Goal: Information Seeking & Learning: Learn about a topic

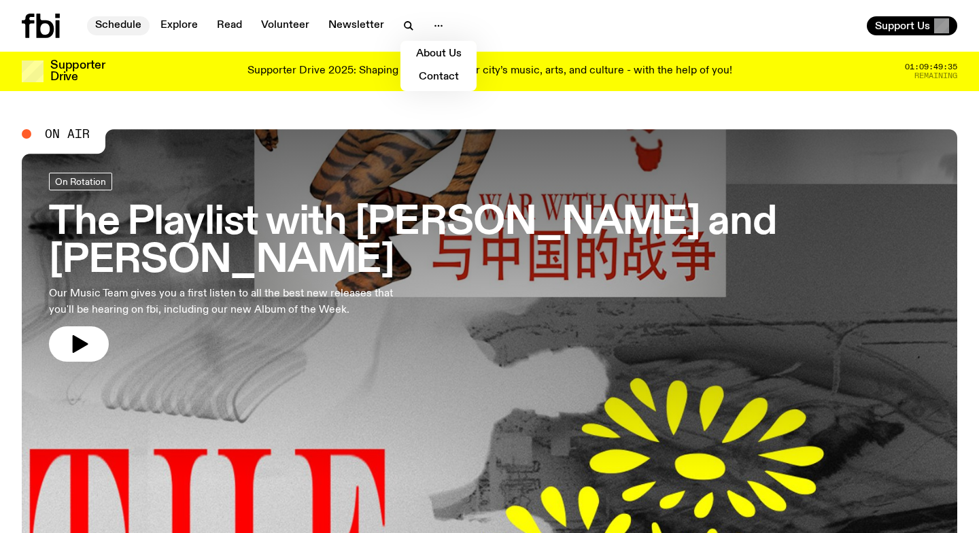
click at [133, 21] on link "Schedule" at bounding box center [118, 25] width 63 height 19
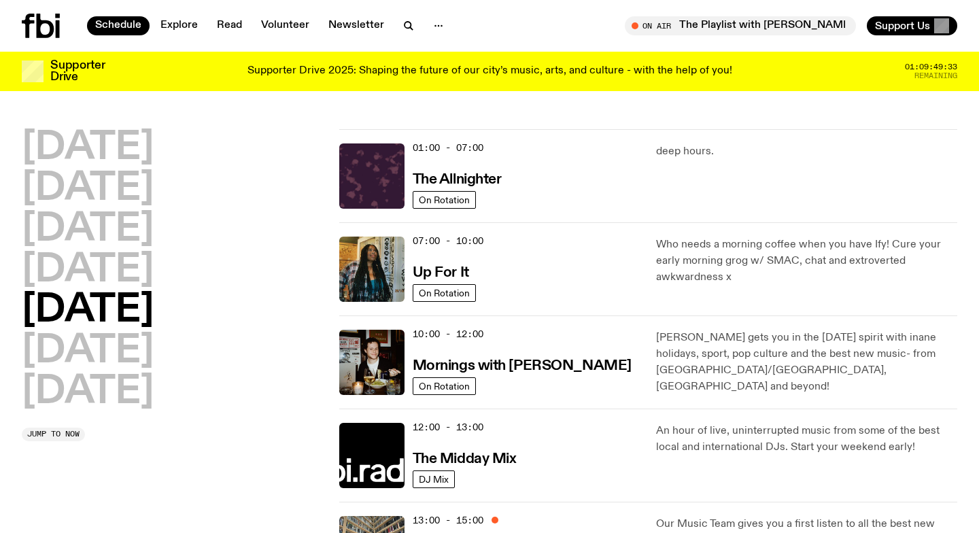
click at [97, 310] on h2 "[DATE]" at bounding box center [88, 311] width 132 height 38
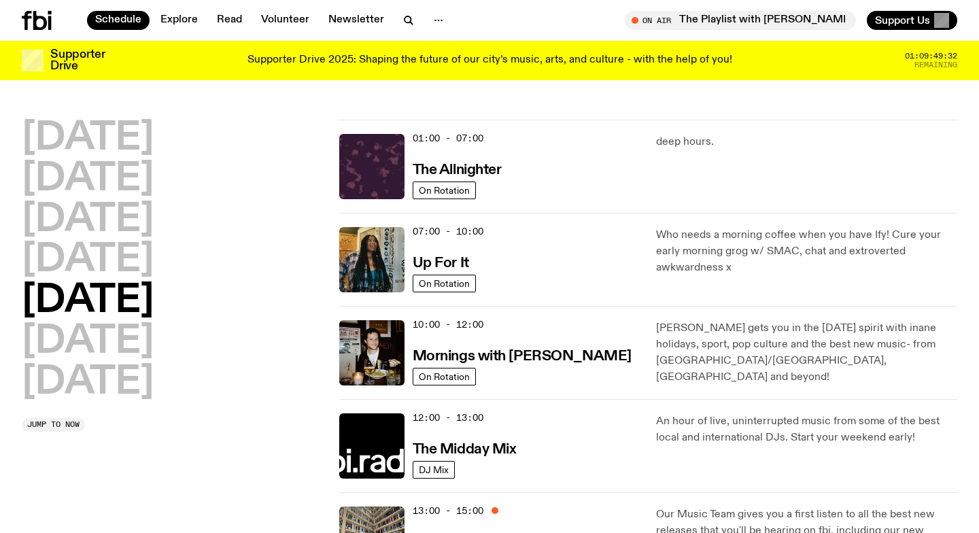
scroll to position [181, 0]
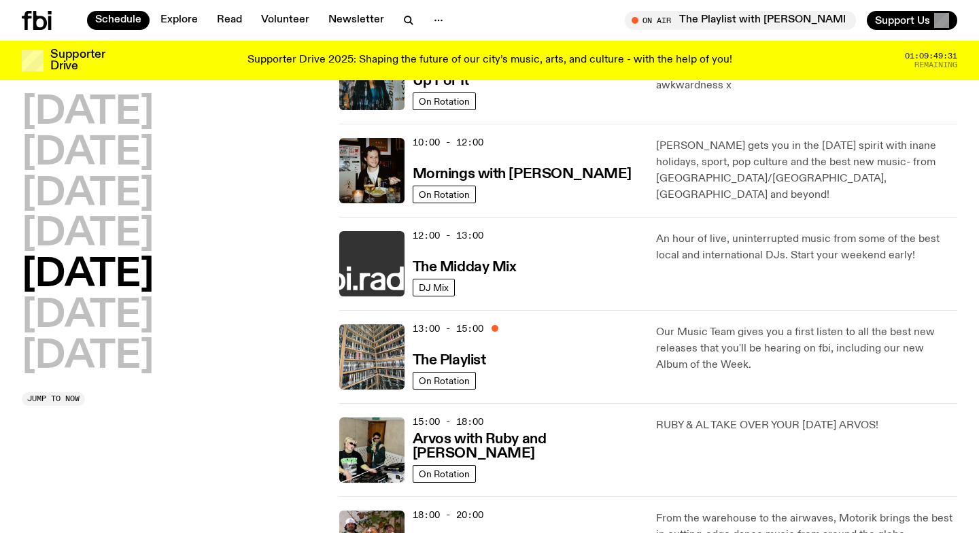
click at [380, 279] on img at bounding box center [371, 263] width 65 height 65
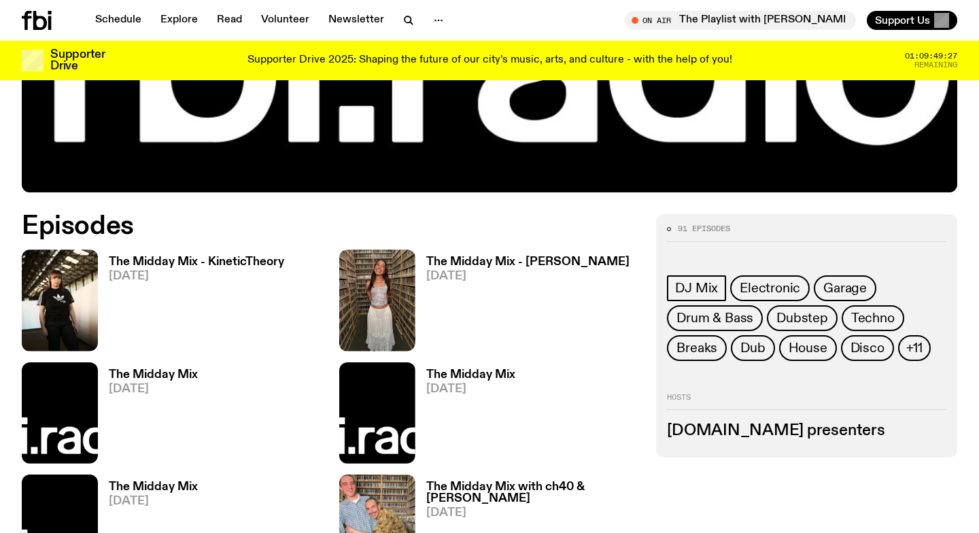
scroll to position [580, 0]
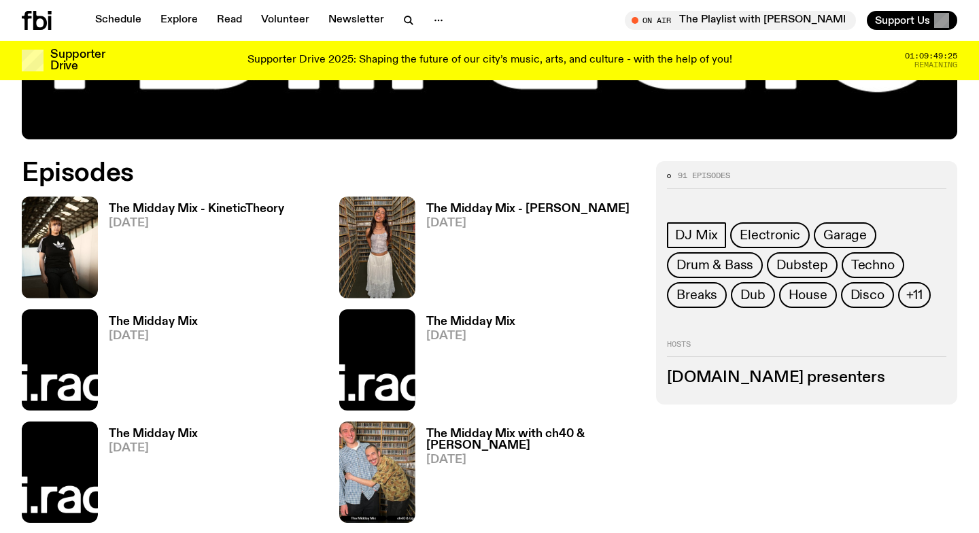
click at [756, 385] on h3 "[DOMAIN_NAME] presenters" at bounding box center [806, 377] width 279 height 15
click at [771, 400] on div "91 episodes DJ Mix Electronic Garage Drum & Bass Dubstep Techno Breaks Dub Hous…" at bounding box center [806, 282] width 301 height 243
click at [763, 384] on h3 "[DOMAIN_NAME] presenters" at bounding box center [806, 377] width 279 height 15
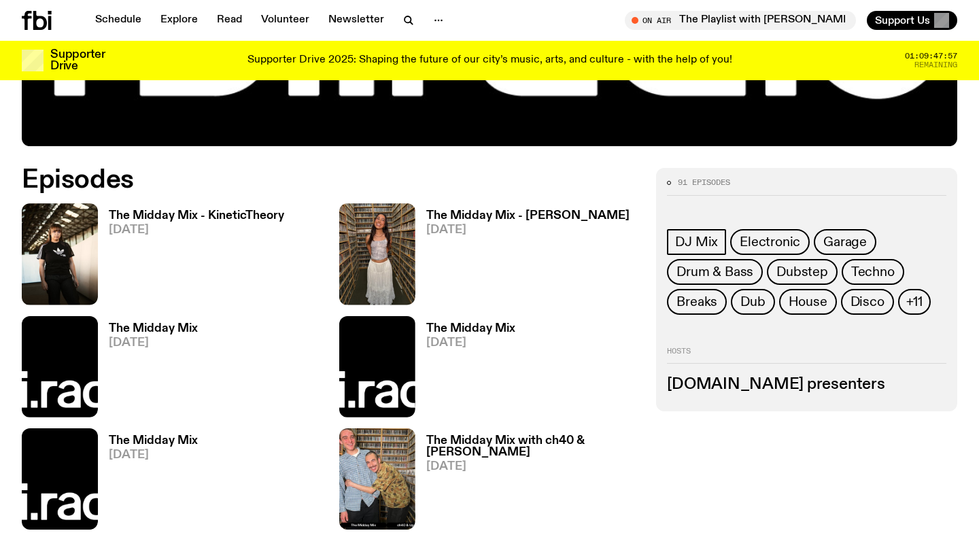
scroll to position [0, 0]
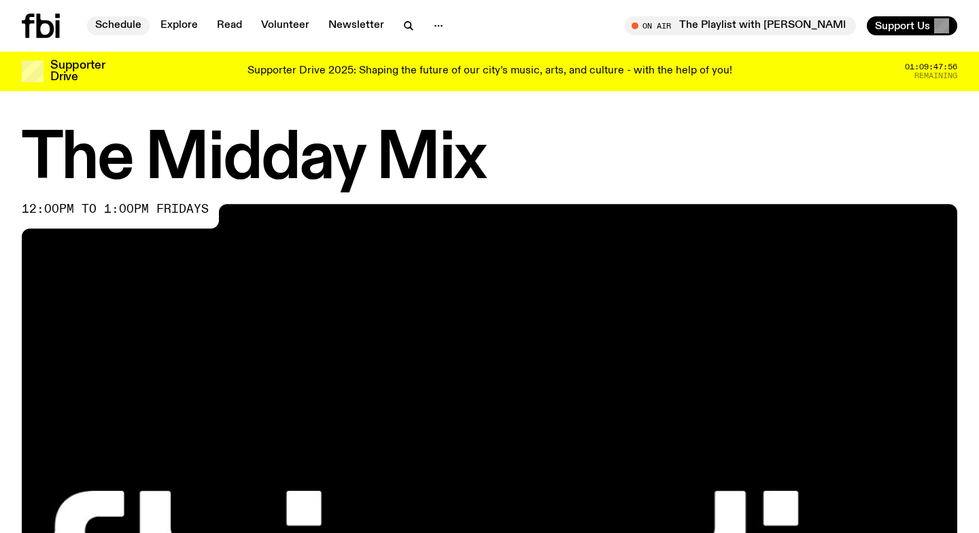
click at [122, 29] on link "Schedule" at bounding box center [118, 25] width 63 height 19
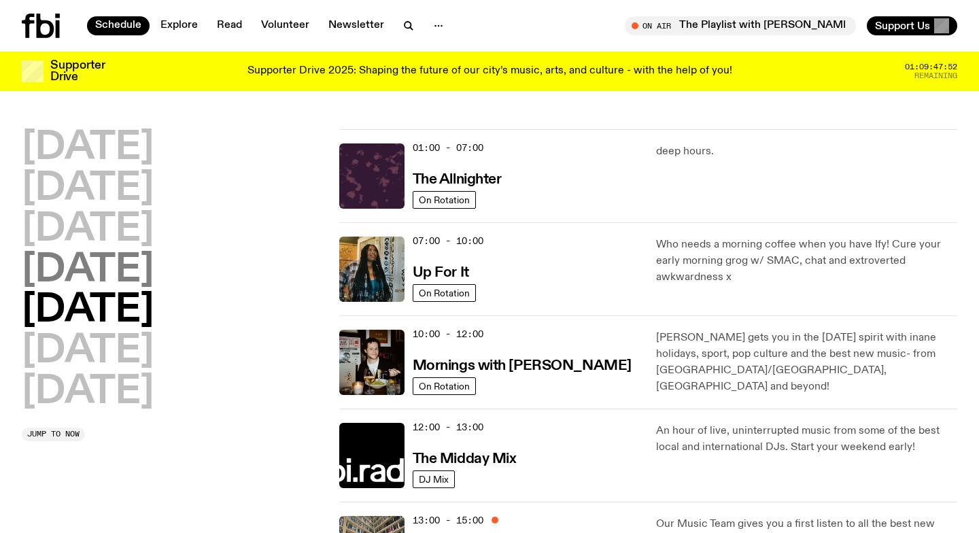
click at [107, 269] on h2 "[DATE]" at bounding box center [88, 271] width 132 height 38
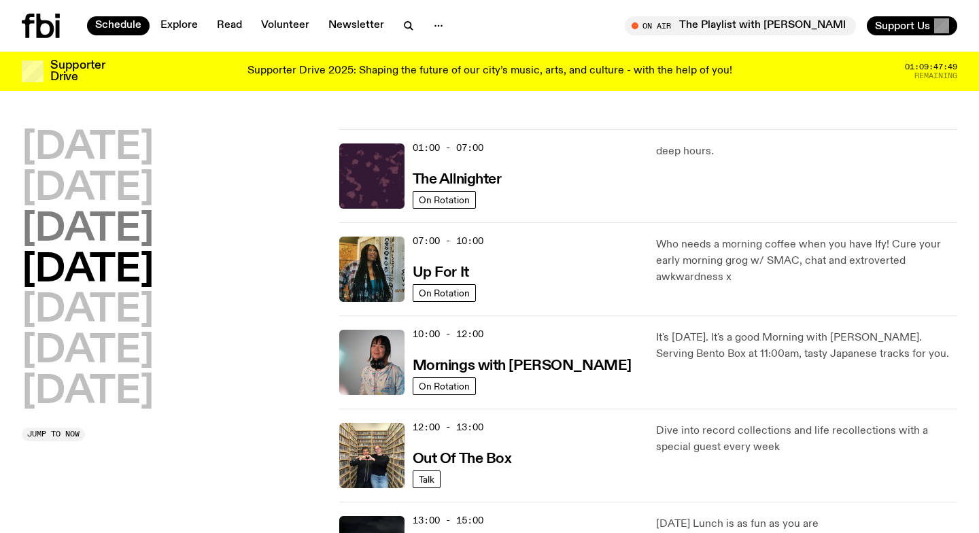
click at [72, 224] on h2 "[DATE]" at bounding box center [88, 230] width 132 height 38
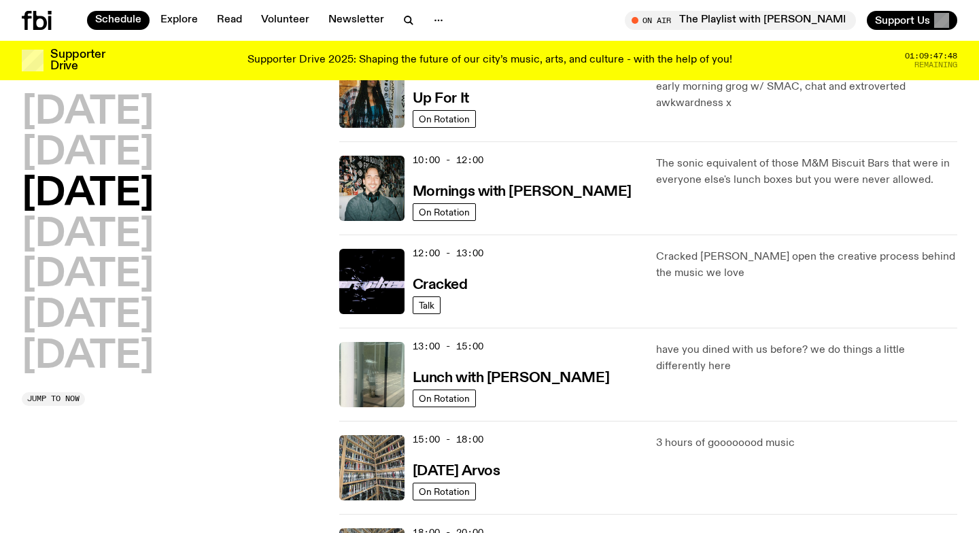
scroll to position [177, 0]
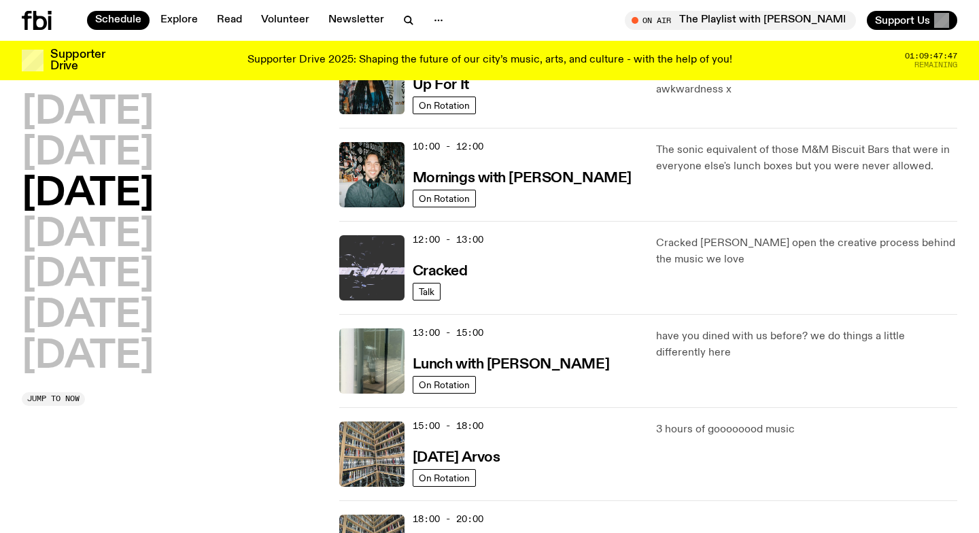
click at [362, 287] on img at bounding box center [371, 267] width 65 height 65
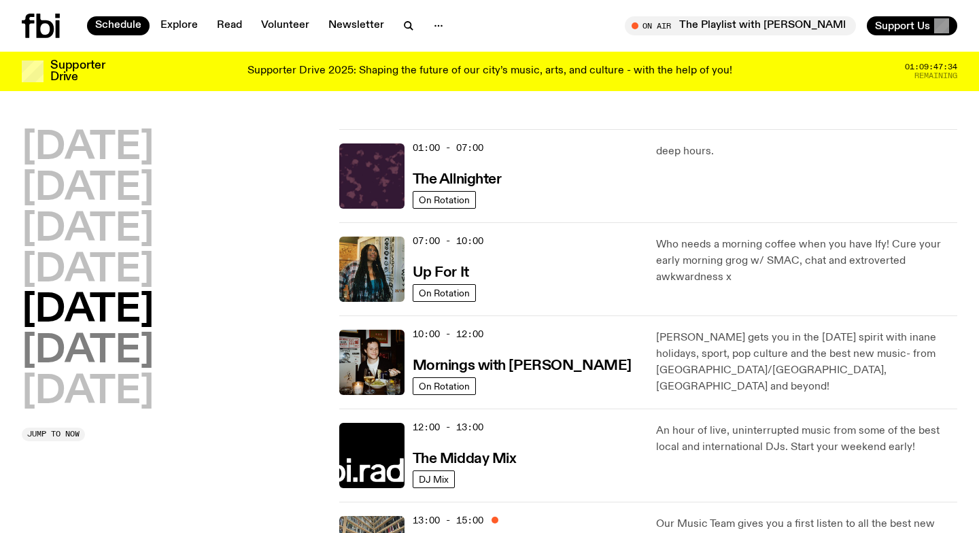
click at [109, 344] on h2 "[DATE]" at bounding box center [88, 351] width 132 height 38
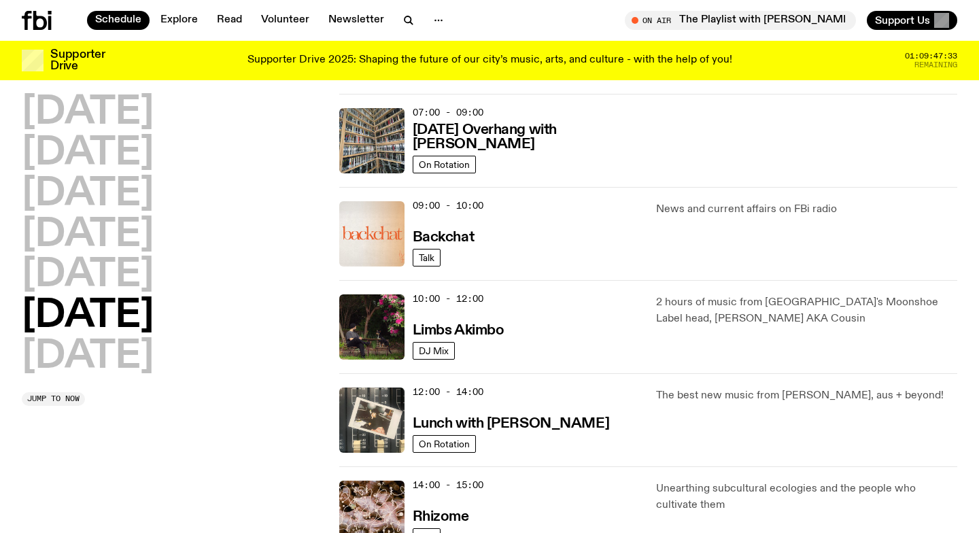
scroll to position [212, 0]
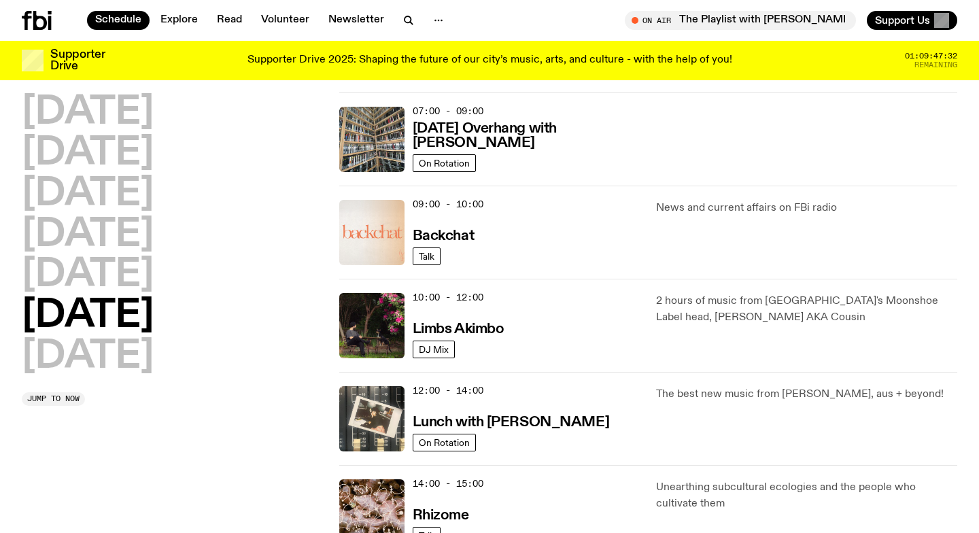
click at [355, 224] on img at bounding box center [371, 232] width 65 height 65
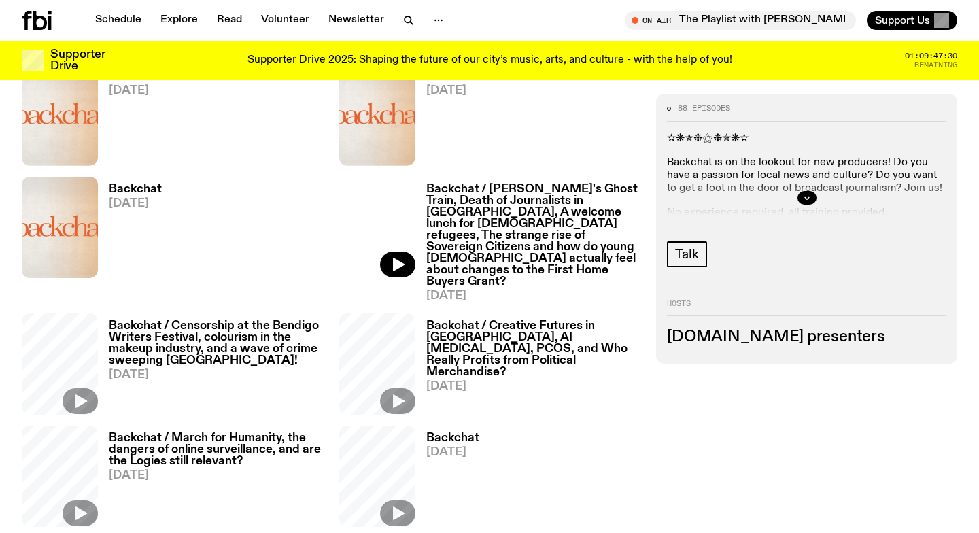
scroll to position [192, 0]
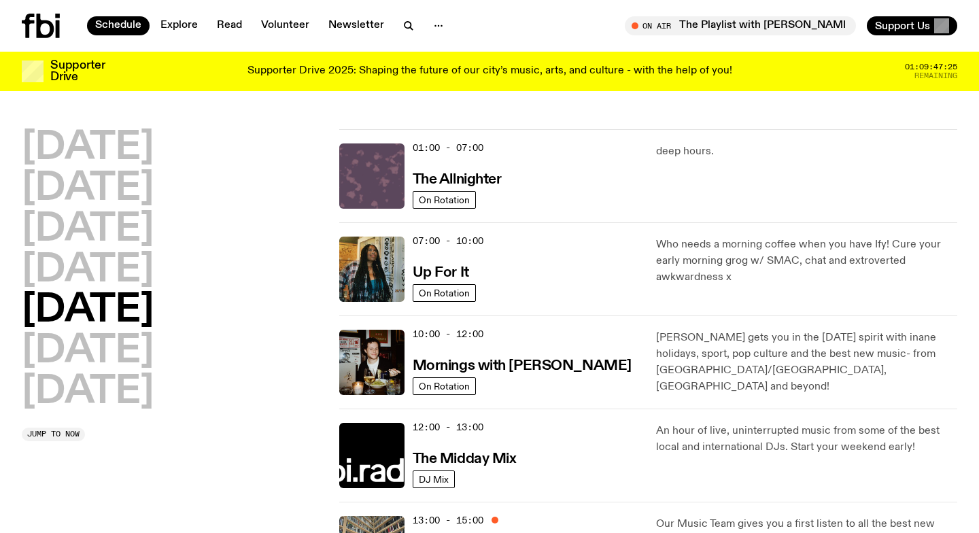
click at [372, 165] on img at bounding box center [371, 175] width 65 height 65
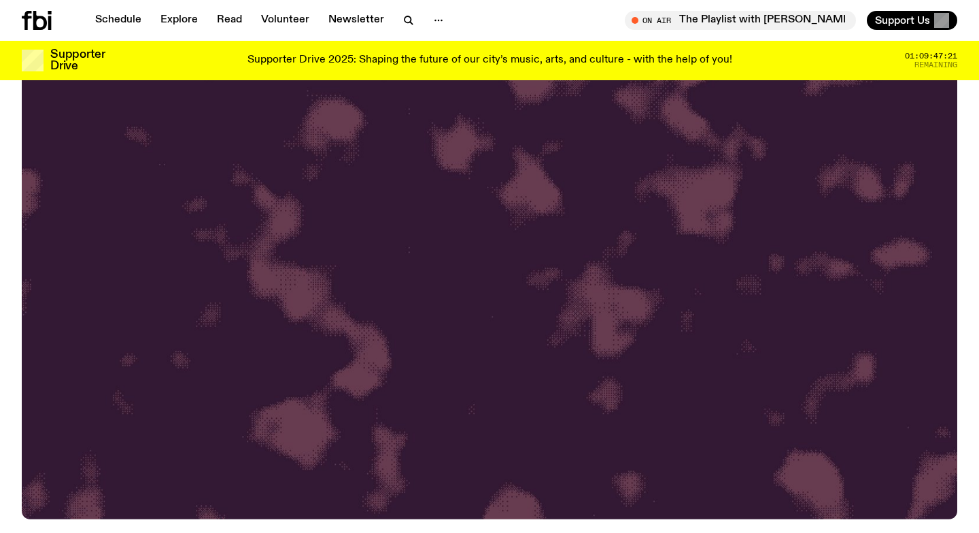
scroll to position [249, 0]
